Goal: Complete application form: Complete application form

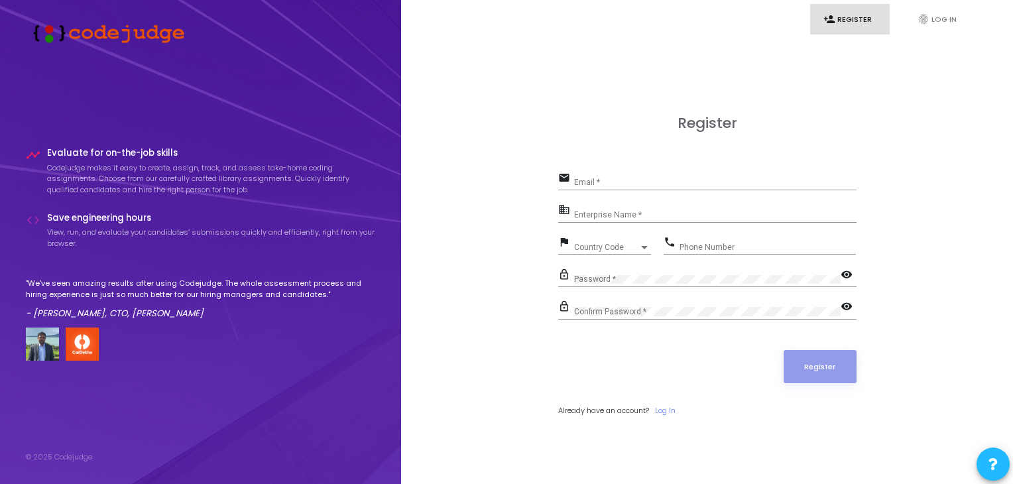
click at [620, 180] on input "Email *" at bounding box center [715, 182] width 282 height 9
type input "bhavyagoyal033@gmail.com"
click at [624, 218] on input "Enterprise Name *" at bounding box center [715, 214] width 282 height 9
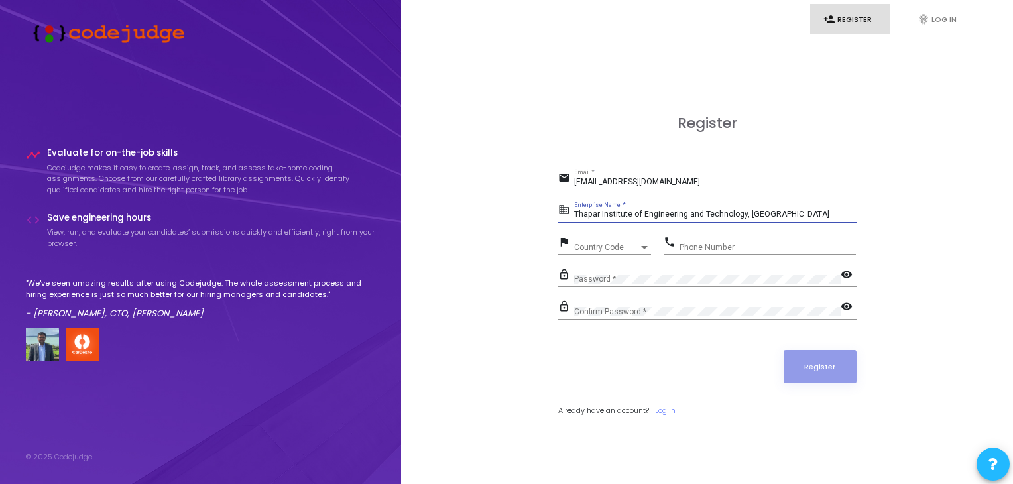
type input "Thapar Institute of Engineering and Technology, Patiala"
click at [628, 247] on div "Country Code" at bounding box center [606, 247] width 65 height 8
type input "+"
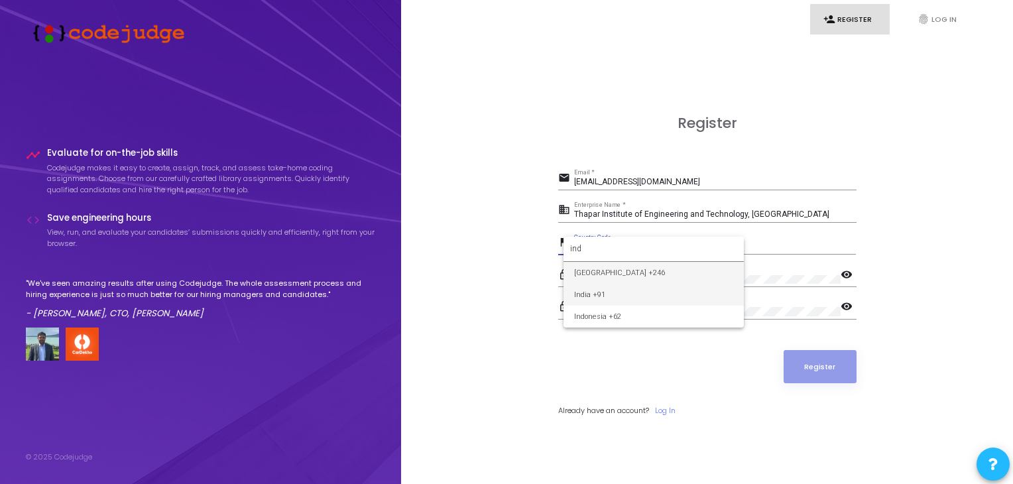
type input "ind"
click at [619, 290] on span "India +91" at bounding box center [653, 295] width 159 height 22
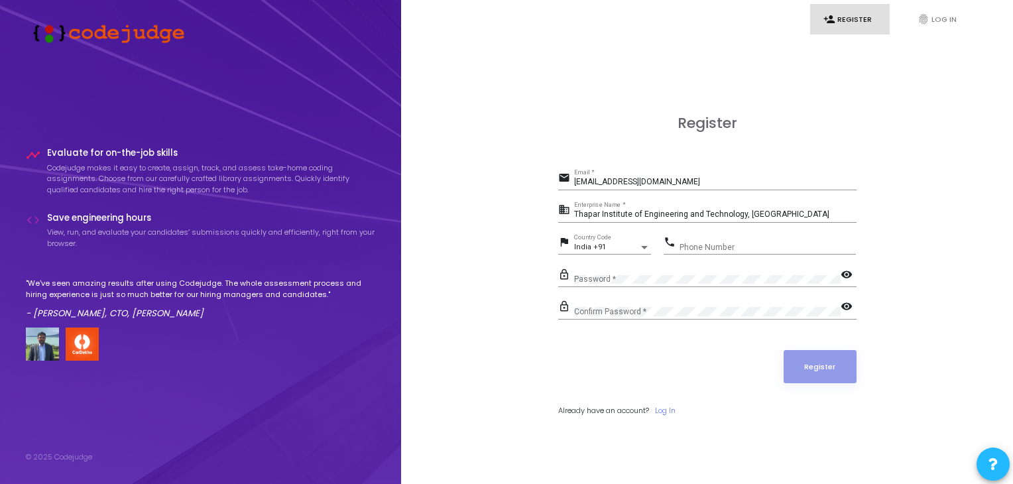
click at [713, 239] on div "Phone Number" at bounding box center [767, 244] width 176 height 21
type input "7725958797"
click at [848, 268] on mat-icon "visibility" at bounding box center [848, 276] width 16 height 16
click at [848, 268] on mat-icon "visibility_off" at bounding box center [848, 276] width 16 height 16
click at [703, 302] on div "Confirm Password *" at bounding box center [707, 308] width 266 height 21
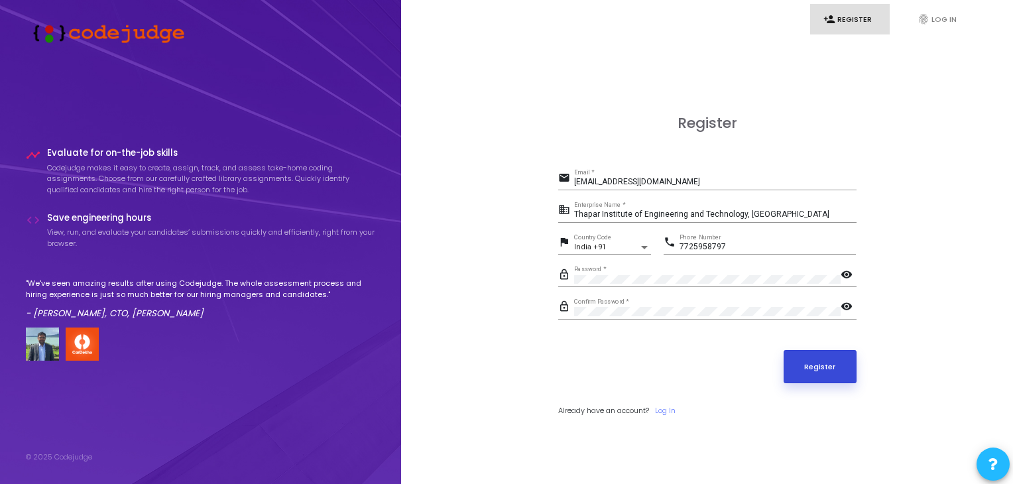
click at [825, 357] on button "Register" at bounding box center [819, 366] width 73 height 33
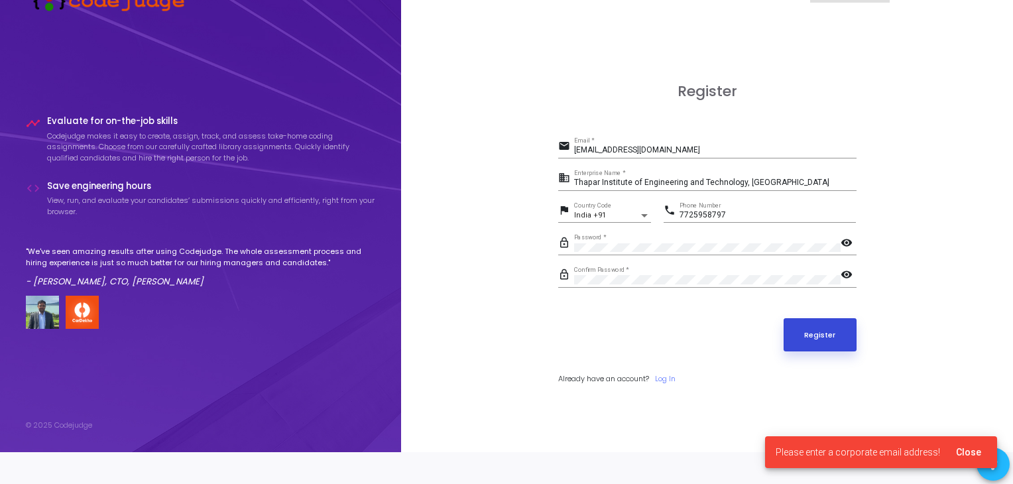
scroll to position [38, 0]
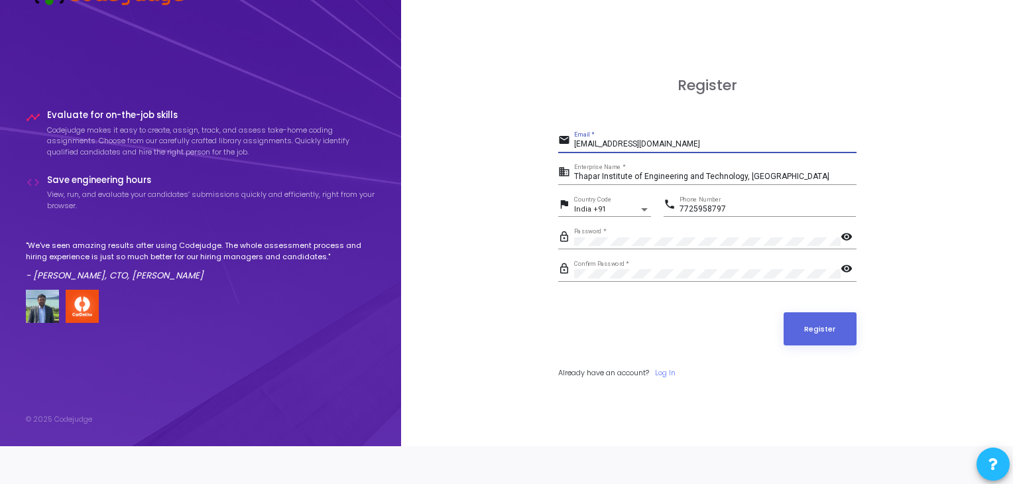
drag, startPoint x: 687, startPoint y: 147, endPoint x: 565, endPoint y: 144, distance: 122.7
click at [565, 144] on div "email bhavyagoyal033@gmail.com Email *" at bounding box center [707, 141] width 298 height 21
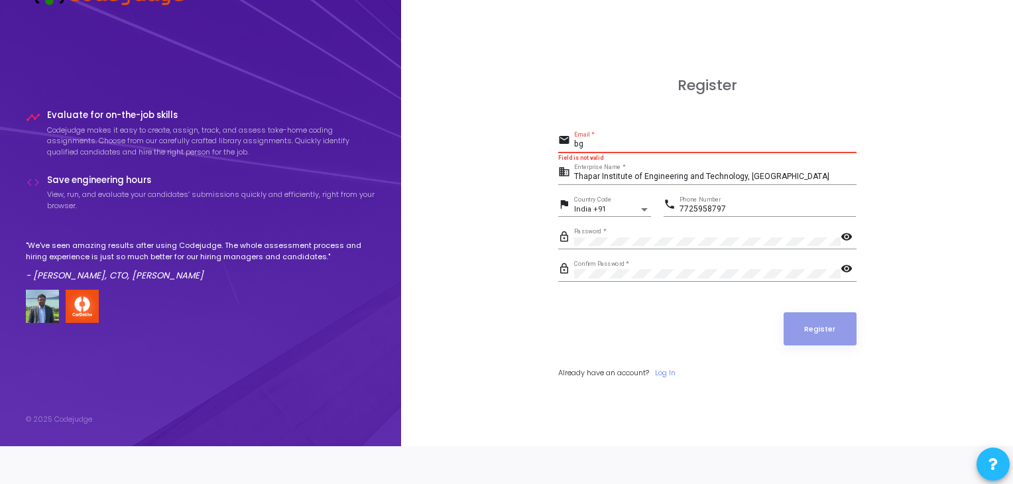
scroll to position [0, 0]
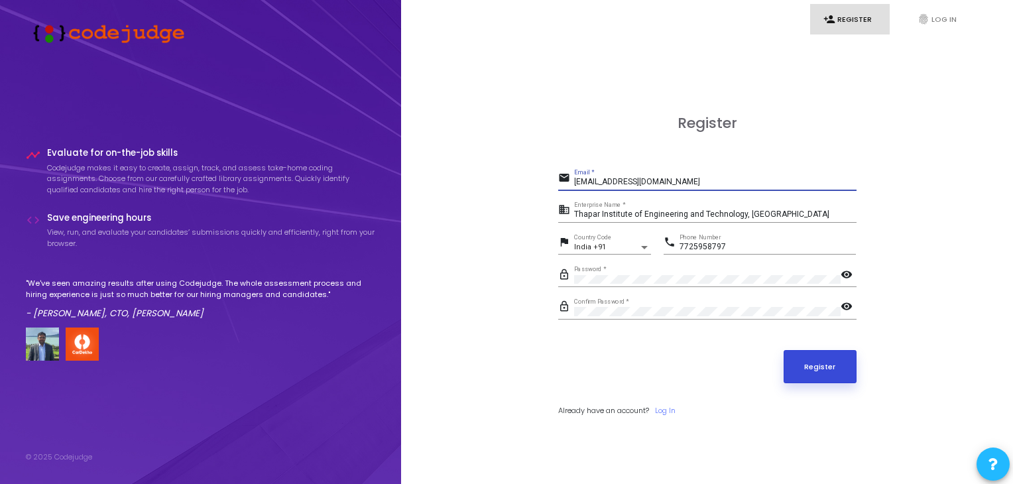
type input "bgoyal_be22@thapar.edu"
click at [820, 365] on button "Register" at bounding box center [819, 366] width 73 height 33
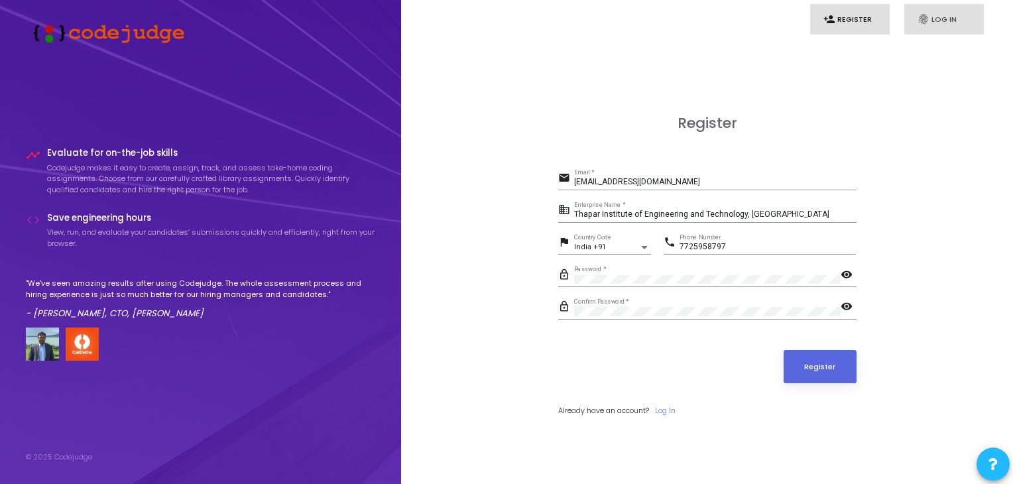
click at [934, 15] on link "fingerprint Log In" at bounding box center [944, 19] width 80 height 31
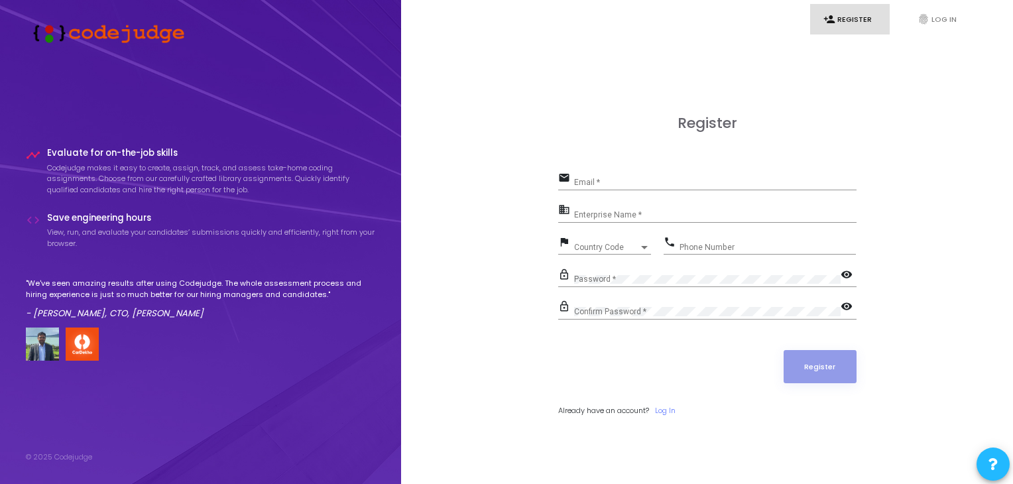
click at [643, 188] on div "Email *" at bounding box center [715, 179] width 282 height 21
click at [1000, 455] on button at bounding box center [992, 463] width 33 height 33
click at [990, 385] on icon at bounding box center [992, 382] width 9 height 9
click at [975, 462] on div "Register email Email * Required field business Enterprise Name * flag Country C…" at bounding box center [707, 280] width 583 height 484
click at [993, 465] on icon at bounding box center [992, 463] width 9 height 9
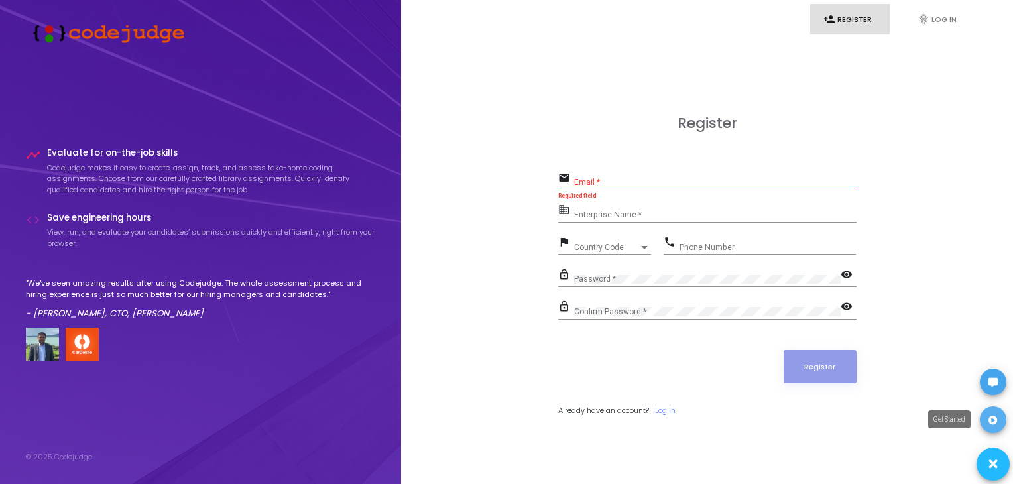
click at [992, 420] on icon at bounding box center [992, 420] width 9 height 9
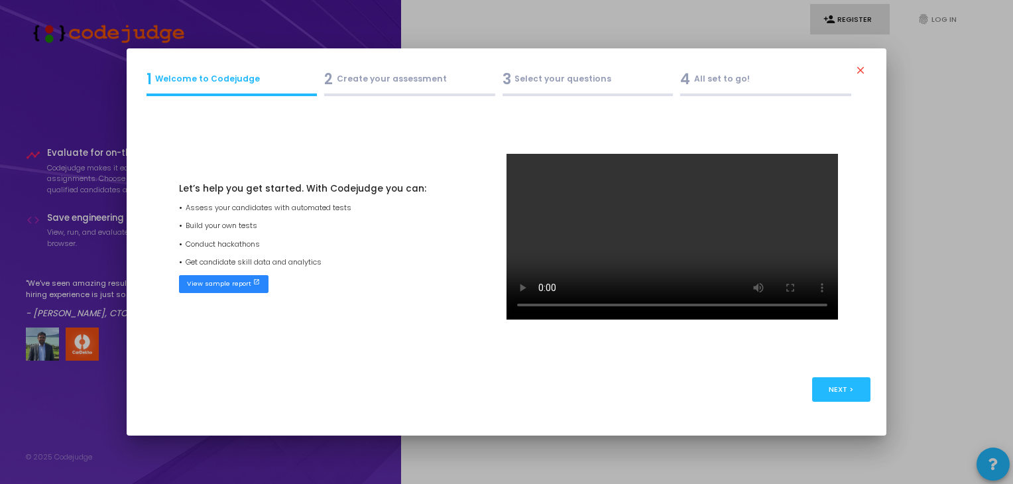
click at [864, 64] on mat-icon "close" at bounding box center [862, 72] width 16 height 16
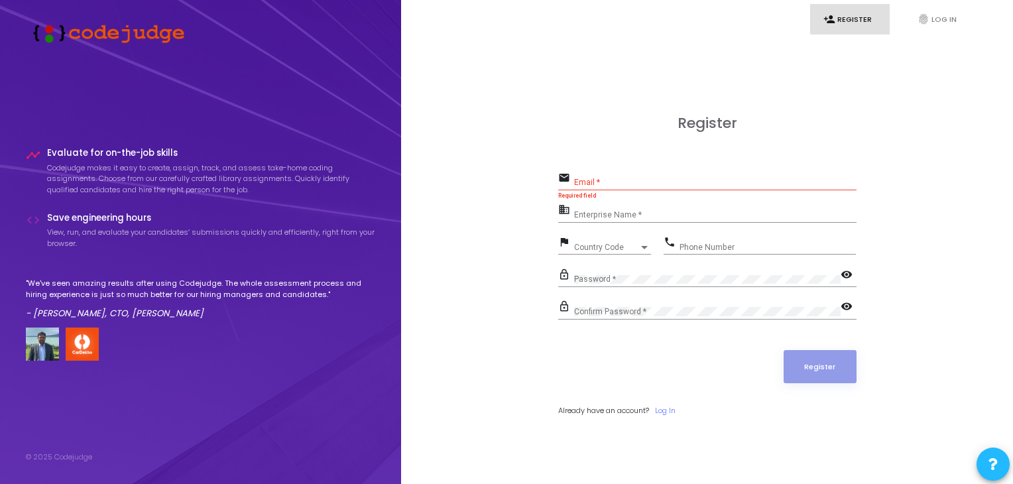
click at [483, 363] on div "Register email Email * Required field business Enterprise Name * flag Country C…" at bounding box center [707, 280] width 583 height 484
click at [952, 12] on link "fingerprint Log In" at bounding box center [944, 19] width 80 height 31
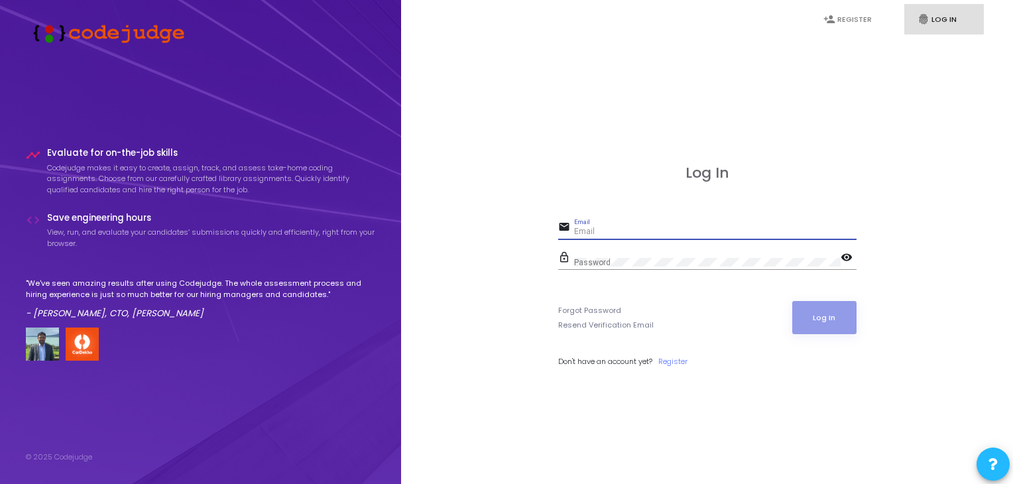
click at [734, 232] on input "Email" at bounding box center [715, 231] width 282 height 9
